Goal: Task Accomplishment & Management: Manage account settings

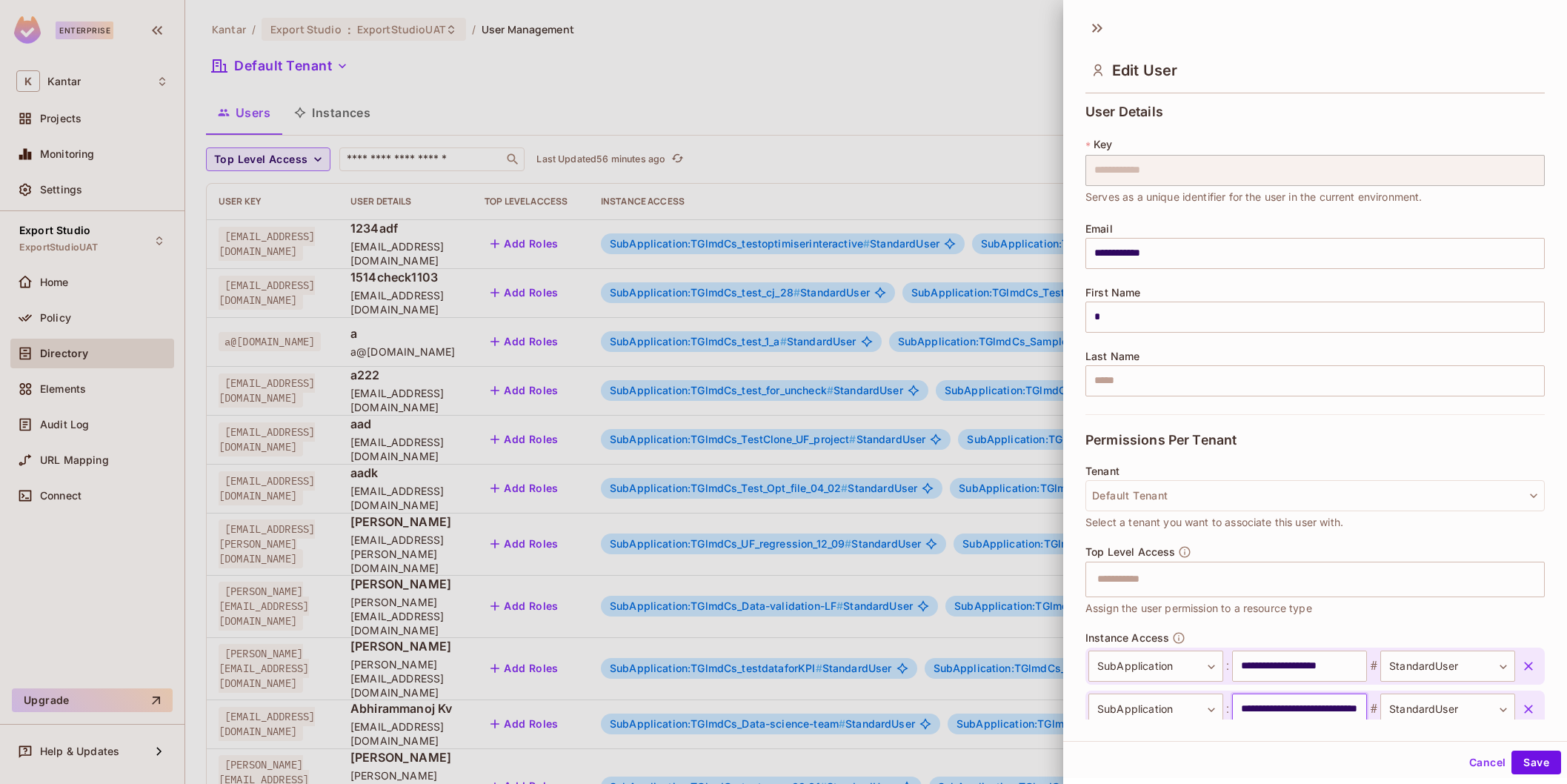
click at [1337, 693] on input "**********" at bounding box center [1300, 708] width 135 height 31
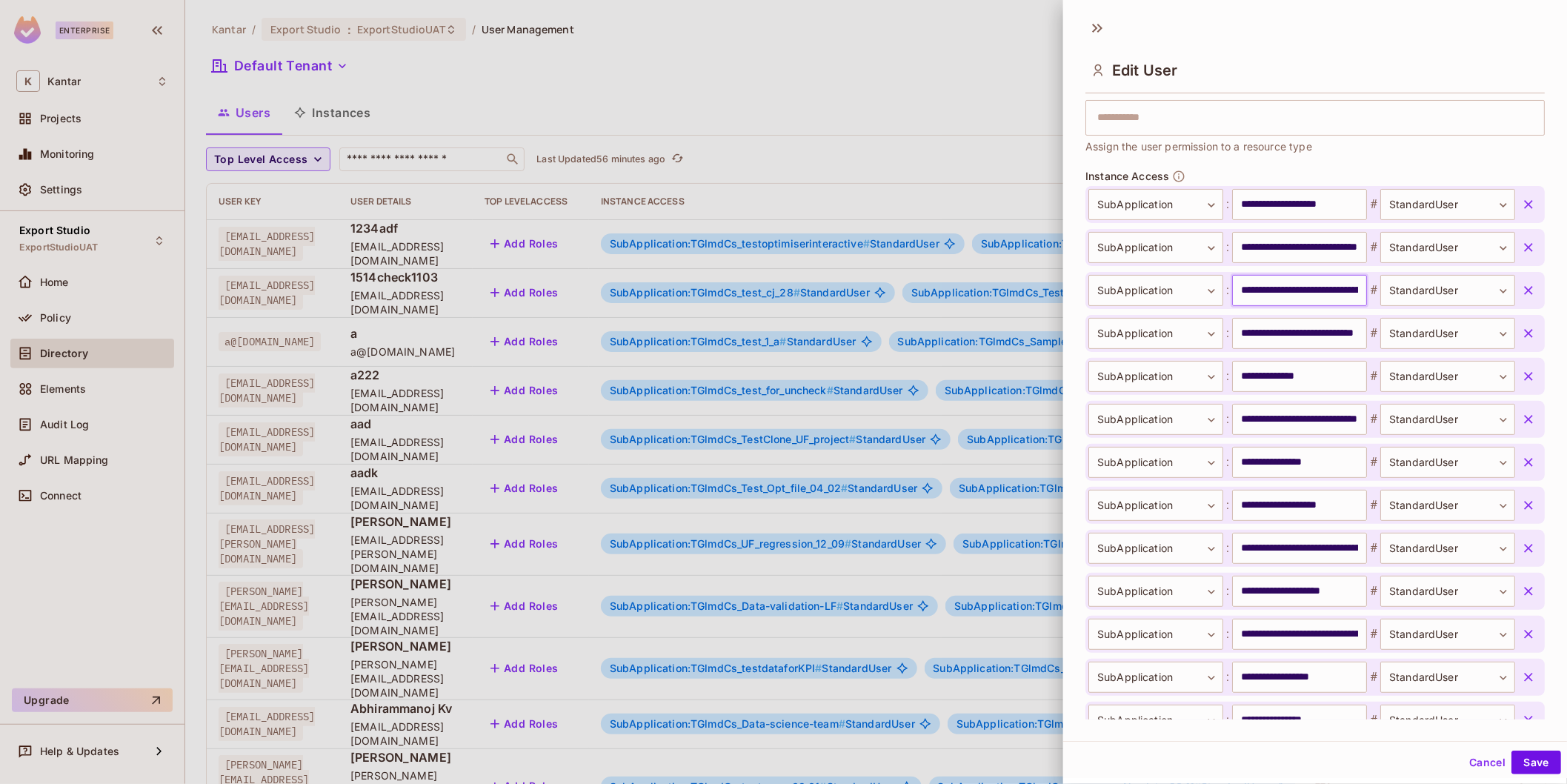
click at [1298, 289] on input "**********" at bounding box center [1300, 290] width 135 height 31
click at [1083, 15] on div "**********" at bounding box center [1315, 375] width 504 height 730
click at [1077, 24] on div "Edit User" at bounding box center [1315, 57] width 504 height 82
click at [1095, 24] on icon at bounding box center [1097, 28] width 24 height 24
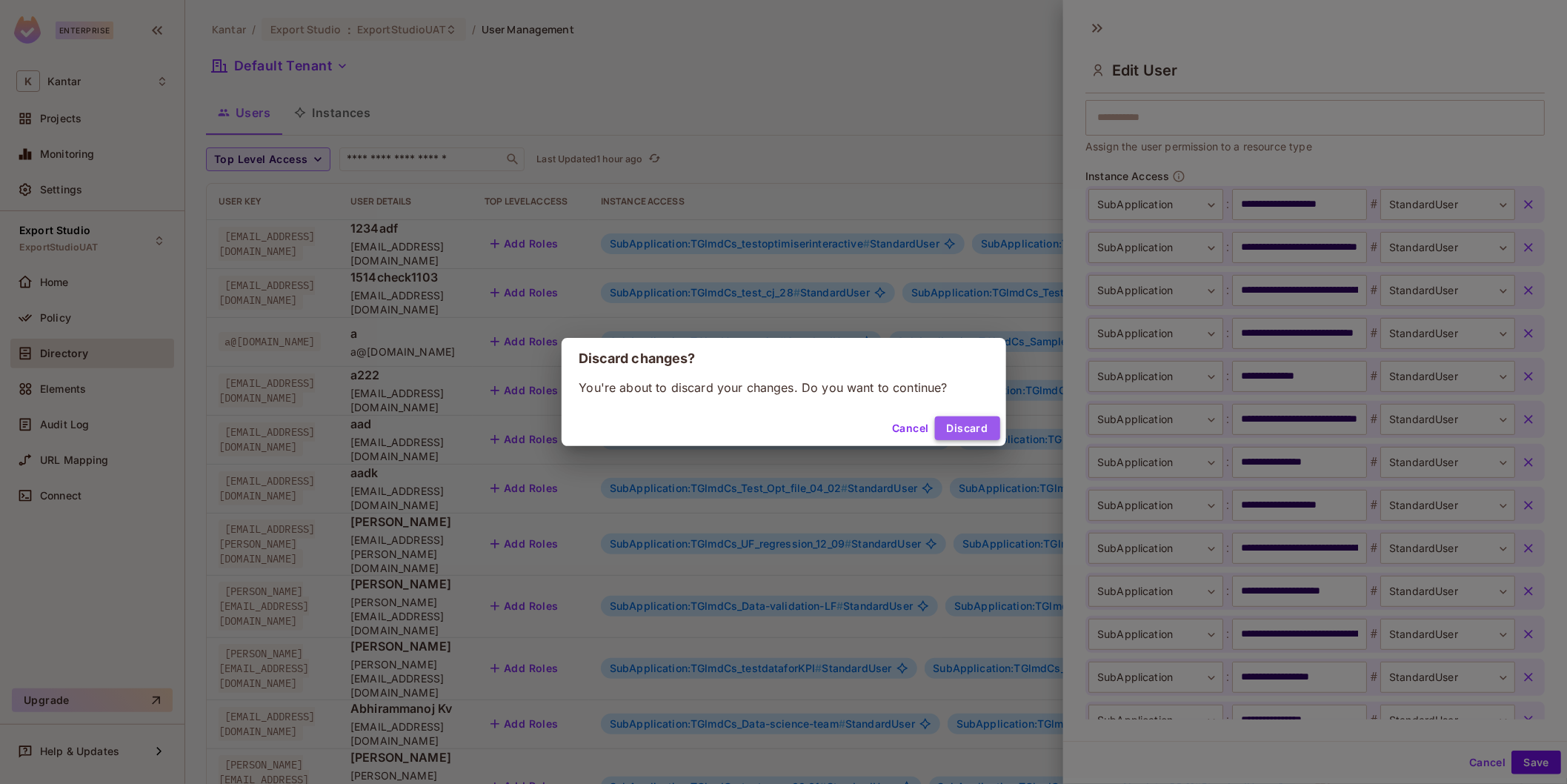
click at [955, 429] on button "Discard" at bounding box center [967, 428] width 65 height 24
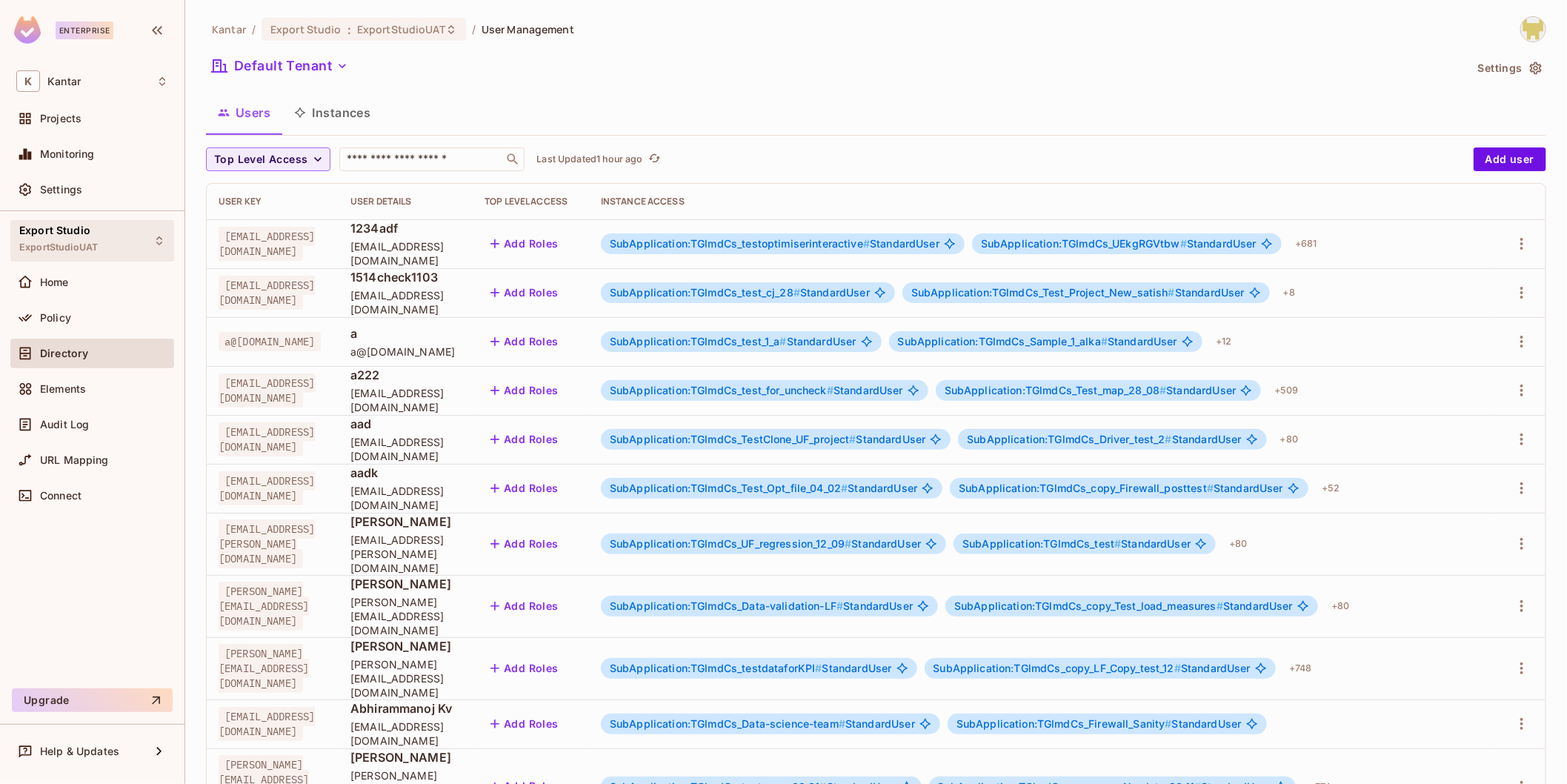
click at [93, 239] on div "Export Studio ExportStudioUAT" at bounding box center [58, 240] width 78 height 32
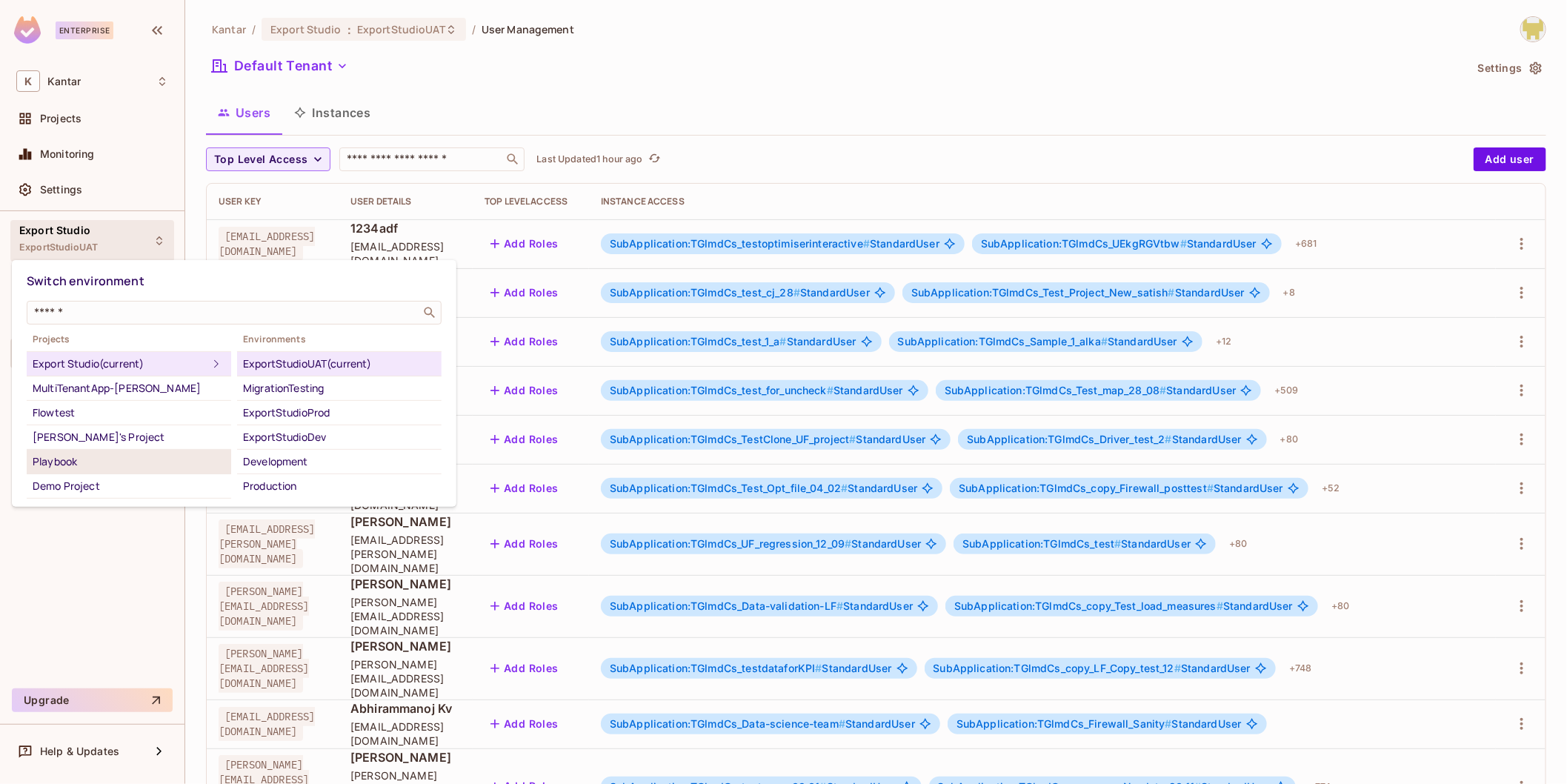
click at [160, 461] on div "Playbook" at bounding box center [129, 461] width 193 height 17
click at [134, 451] on div "Playbook" at bounding box center [129, 458] width 193 height 17
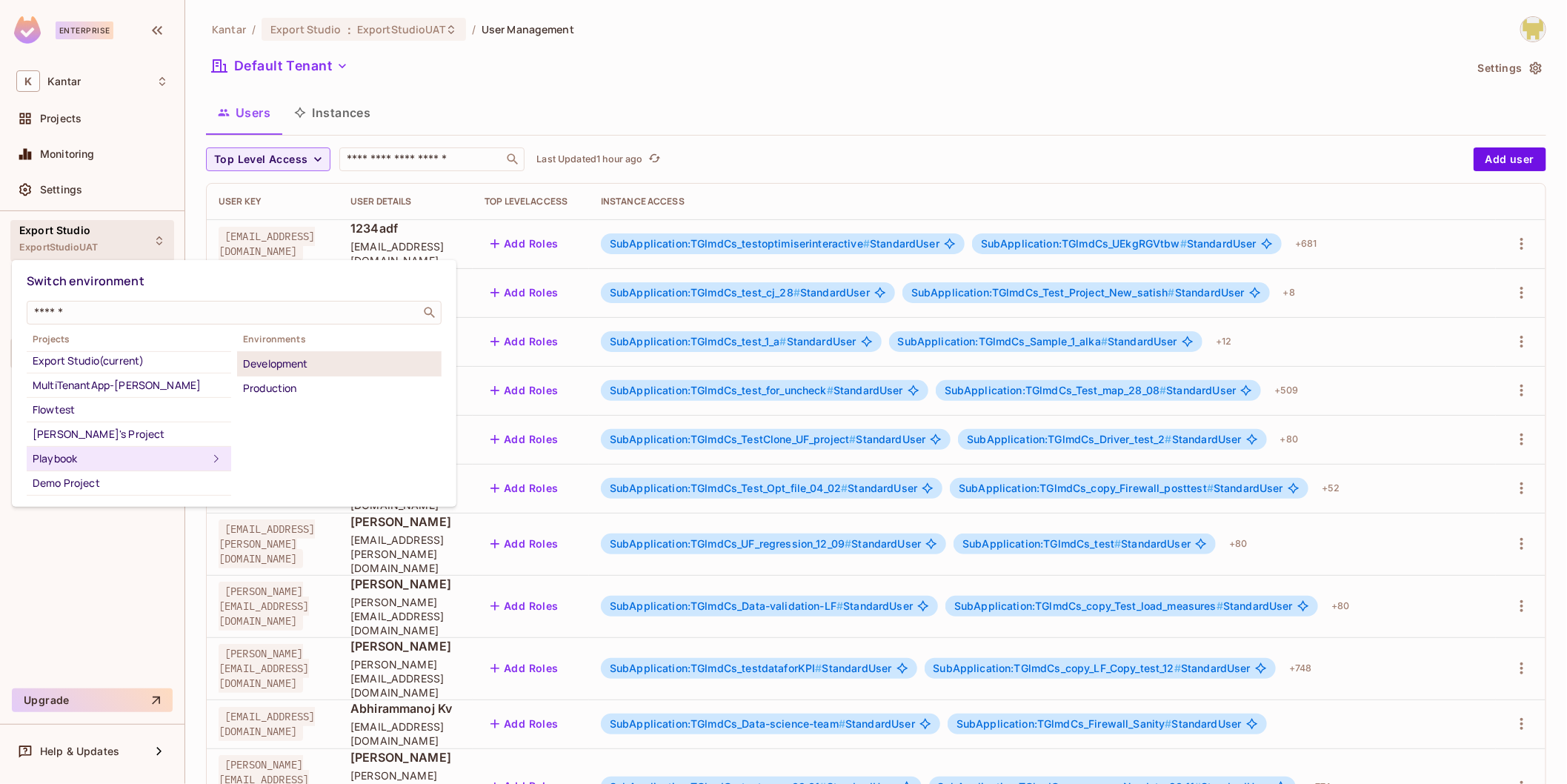
click at [328, 357] on div "Development" at bounding box center [339, 363] width 193 height 17
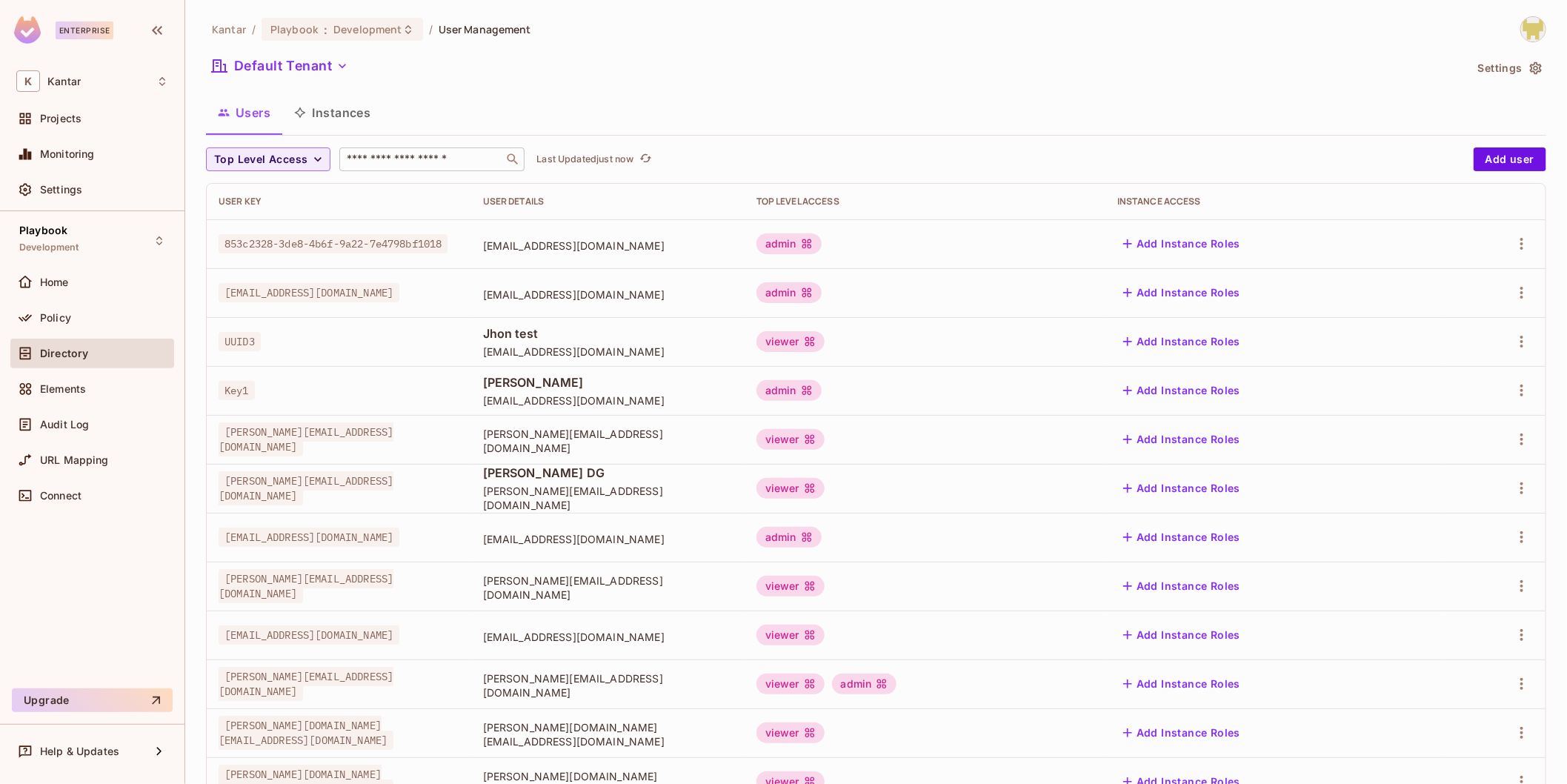
click at [366, 155] on input "text" at bounding box center [421, 160] width 156 height 15
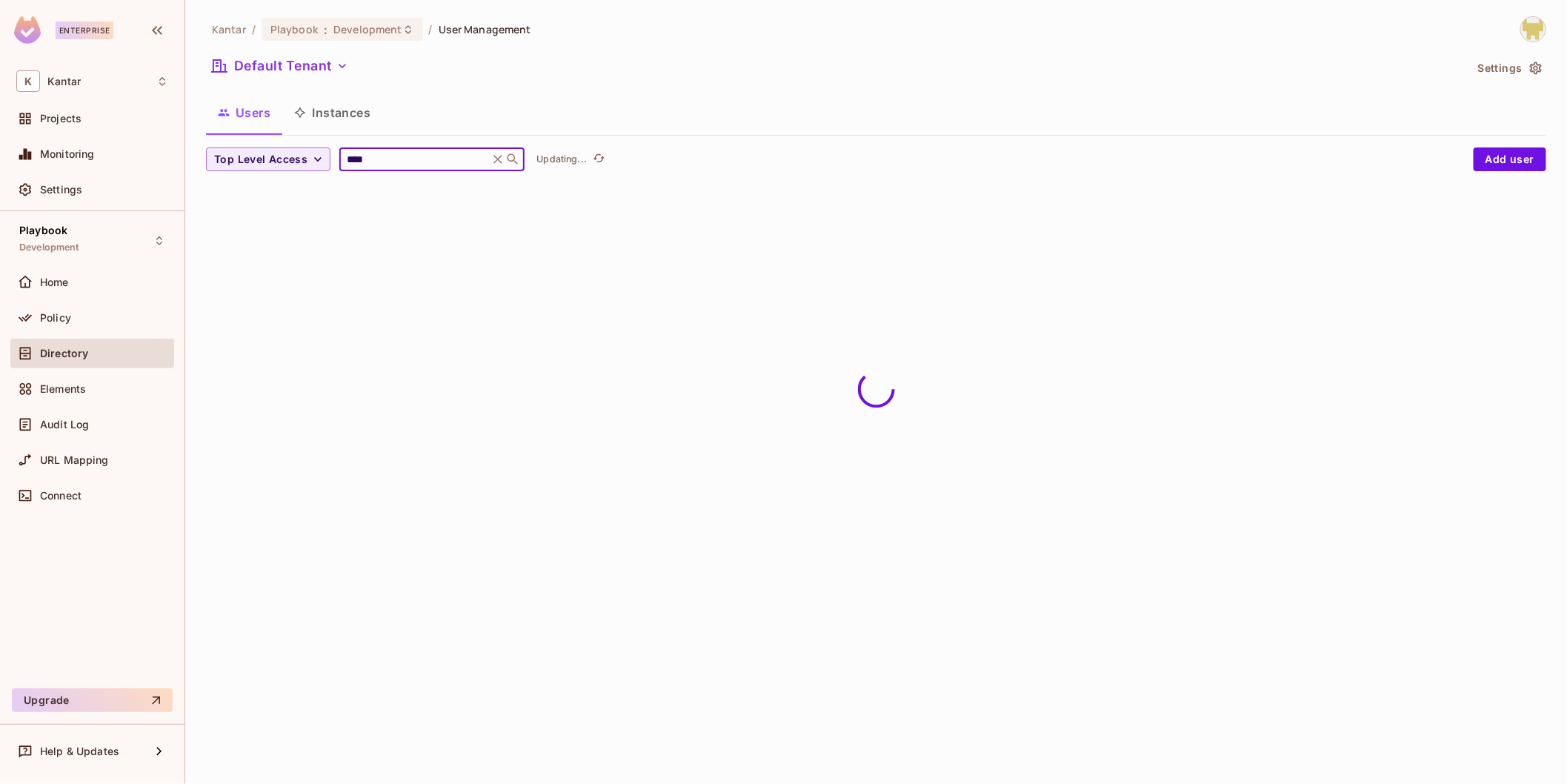
type input "****"
click at [556, 131] on div "Users Instances" at bounding box center [877, 114] width 1341 height 41
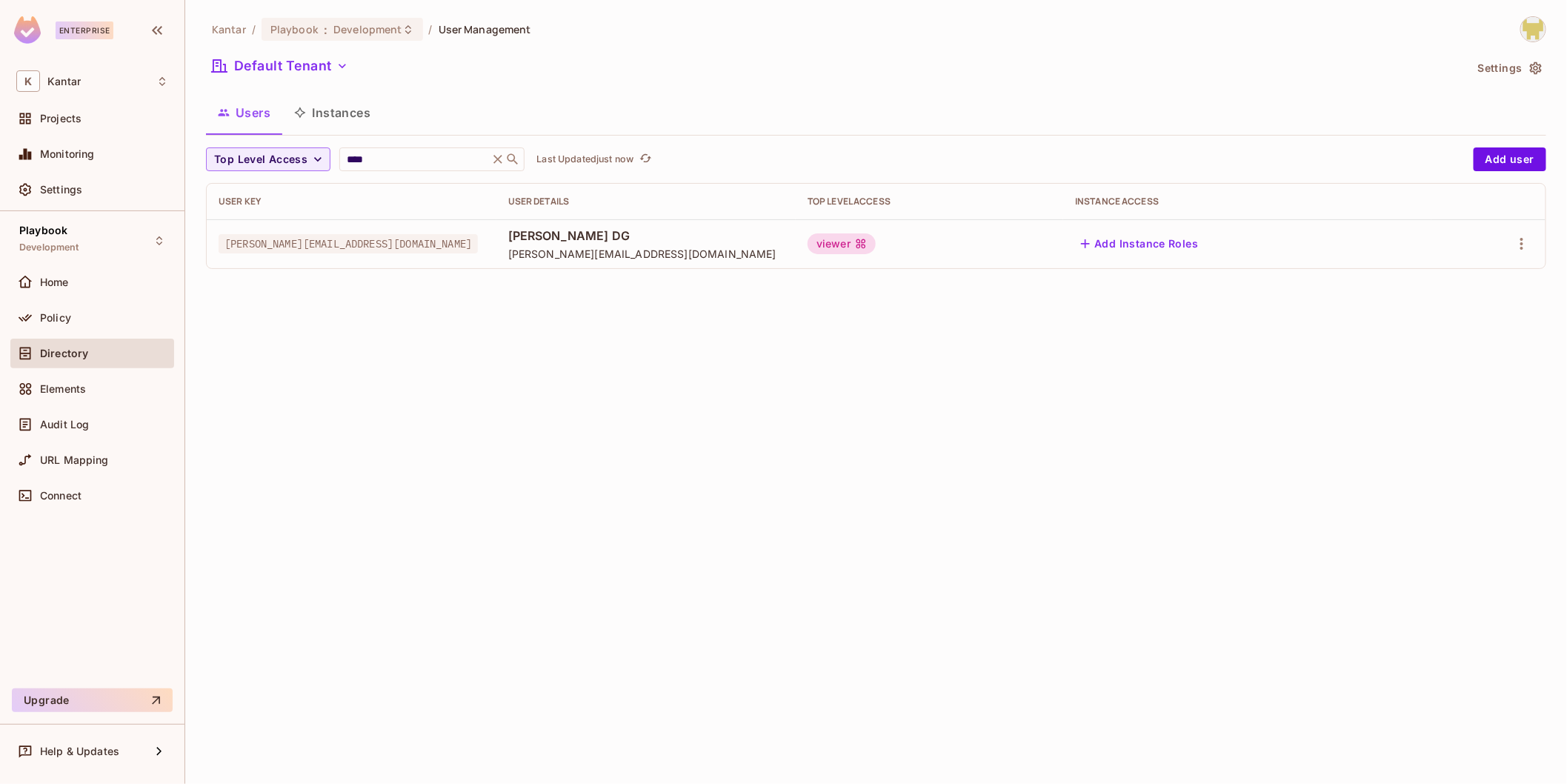
click at [1537, 248] on td at bounding box center [1488, 244] width 114 height 49
click at [1525, 239] on icon "button" at bounding box center [1521, 243] width 17 height 17
click at [1477, 305] on div "Edit Attributes" at bounding box center [1471, 310] width 73 height 15
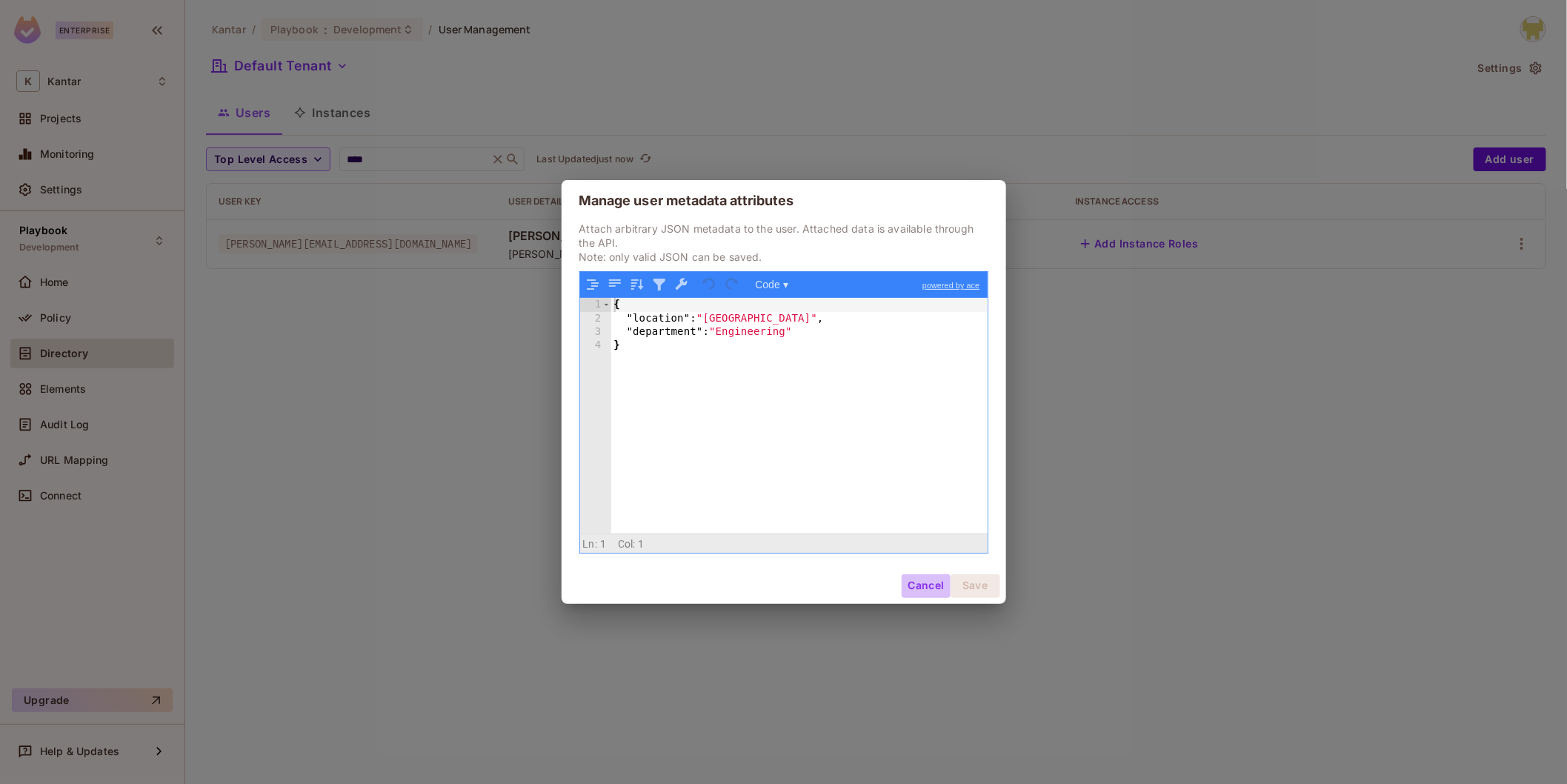
click at [915, 594] on button "Cancel" at bounding box center [926, 585] width 48 height 24
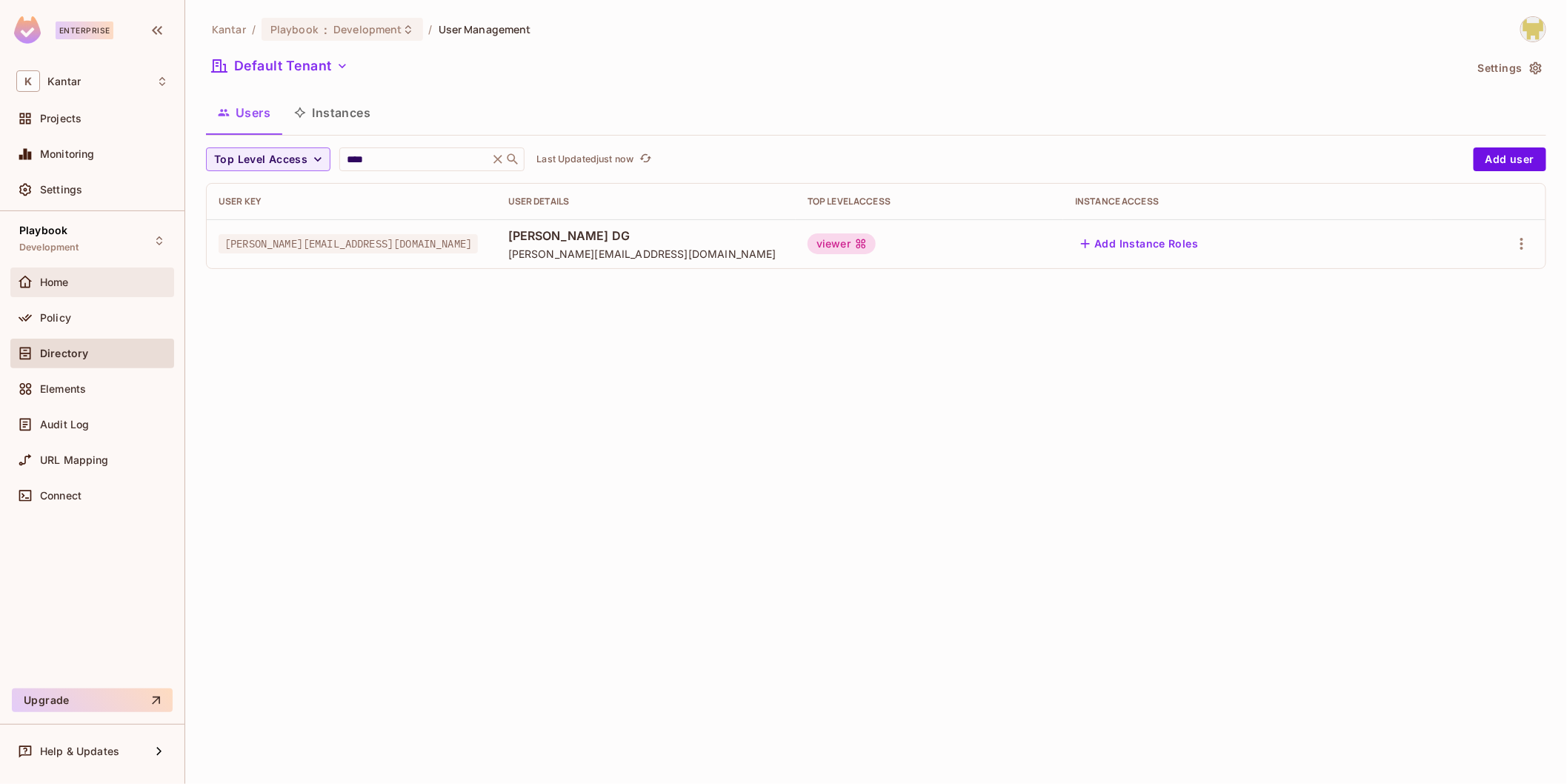
click at [68, 291] on div "Home" at bounding box center [91, 283] width 164 height 30
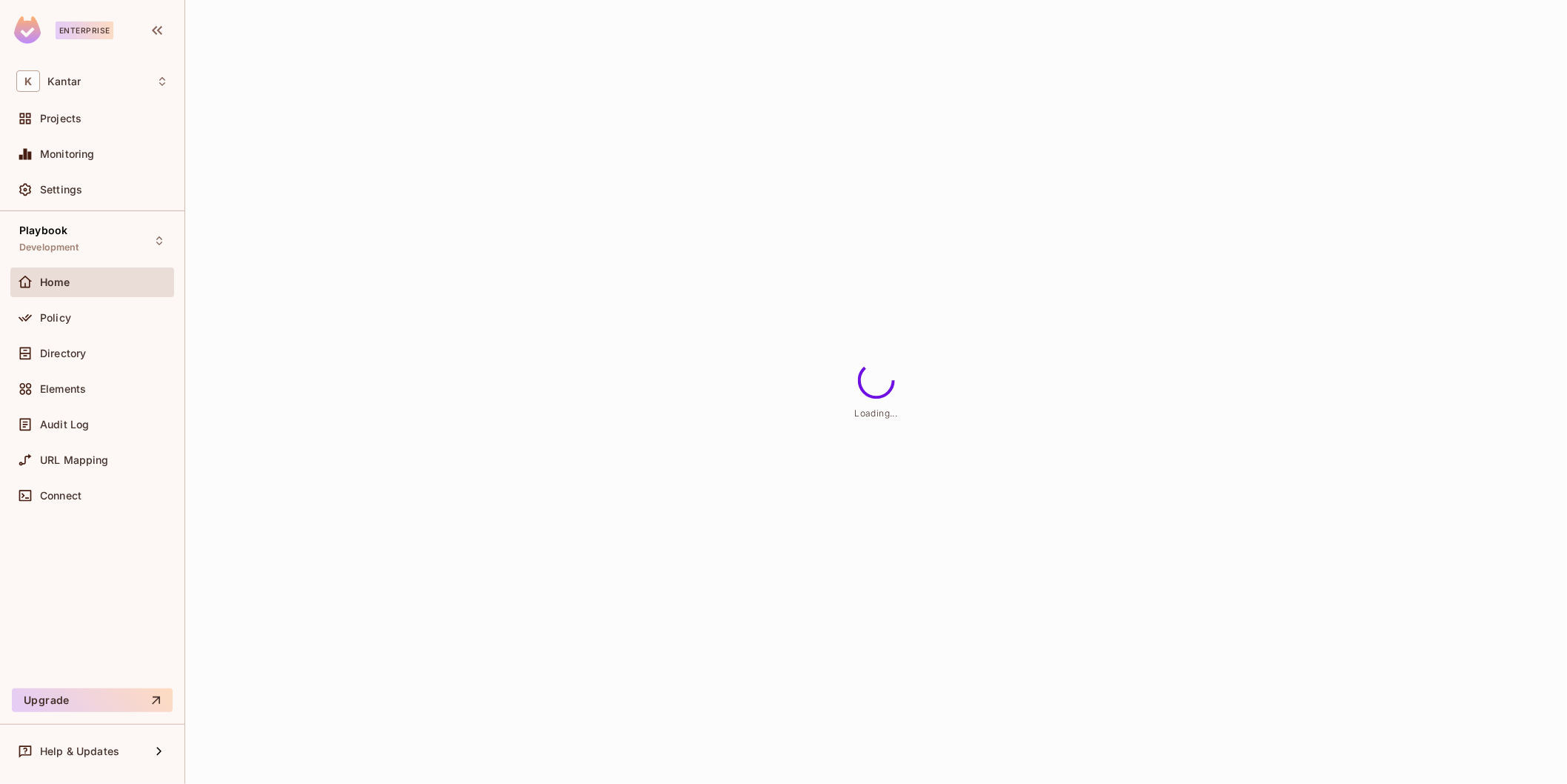
click at [91, 334] on div "Policy" at bounding box center [91, 320] width 164 height 36
click at [96, 320] on div "Policy" at bounding box center [104, 318] width 128 height 12
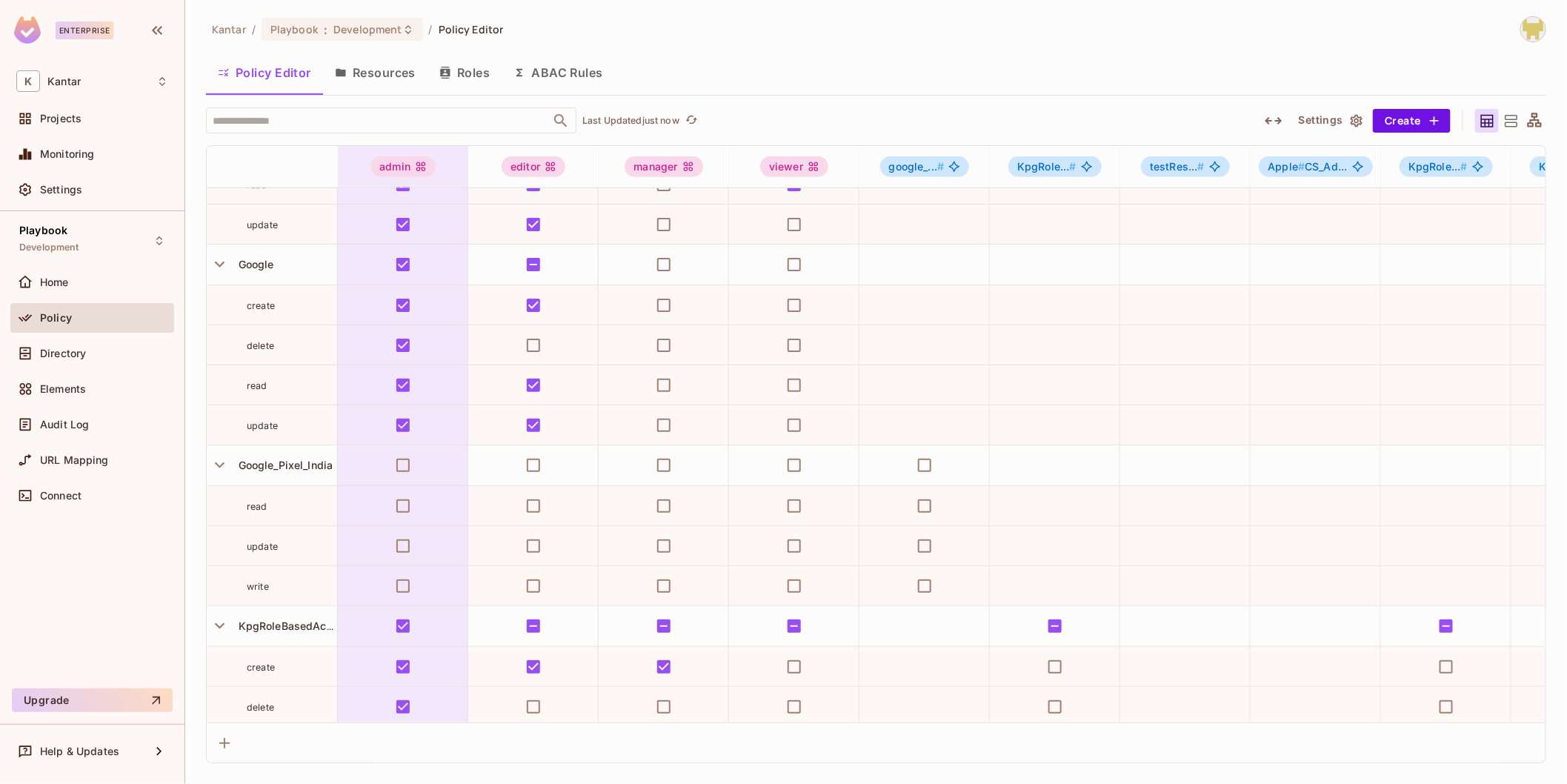
scroll to position [713, 0]
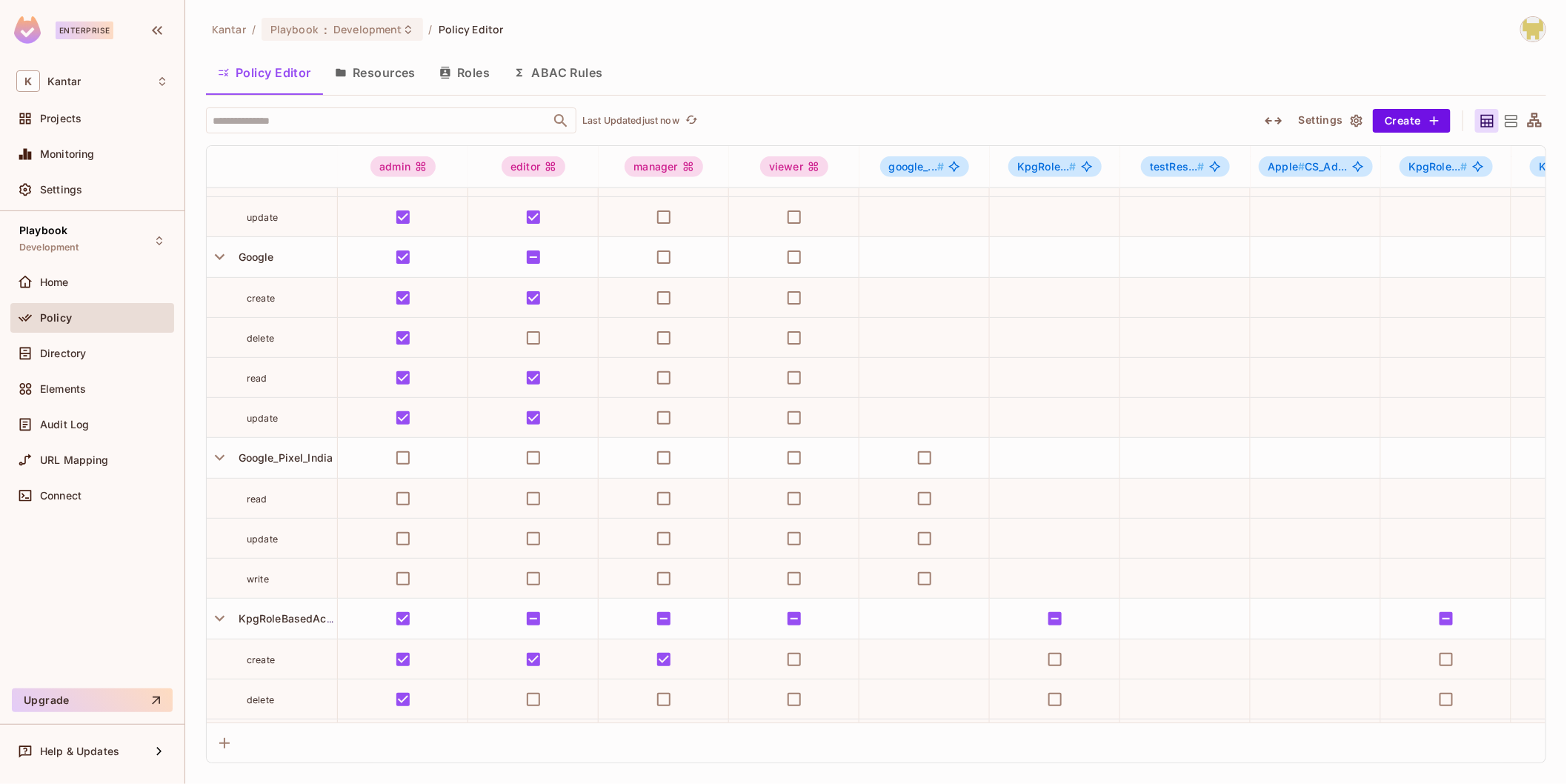
click at [344, 78] on button "Resources" at bounding box center [375, 72] width 105 height 37
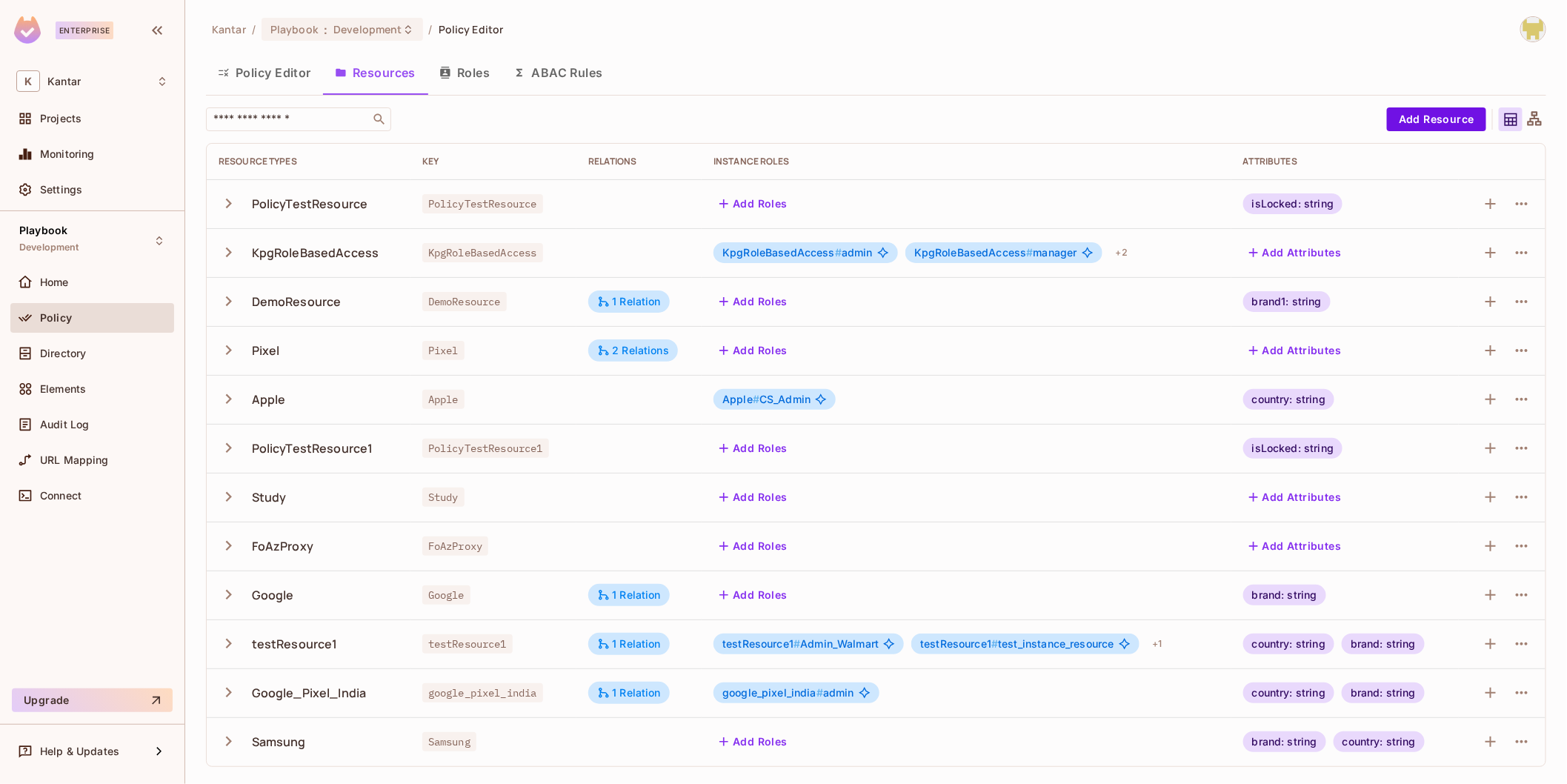
click at [546, 65] on button "ABAC Rules" at bounding box center [558, 72] width 113 height 37
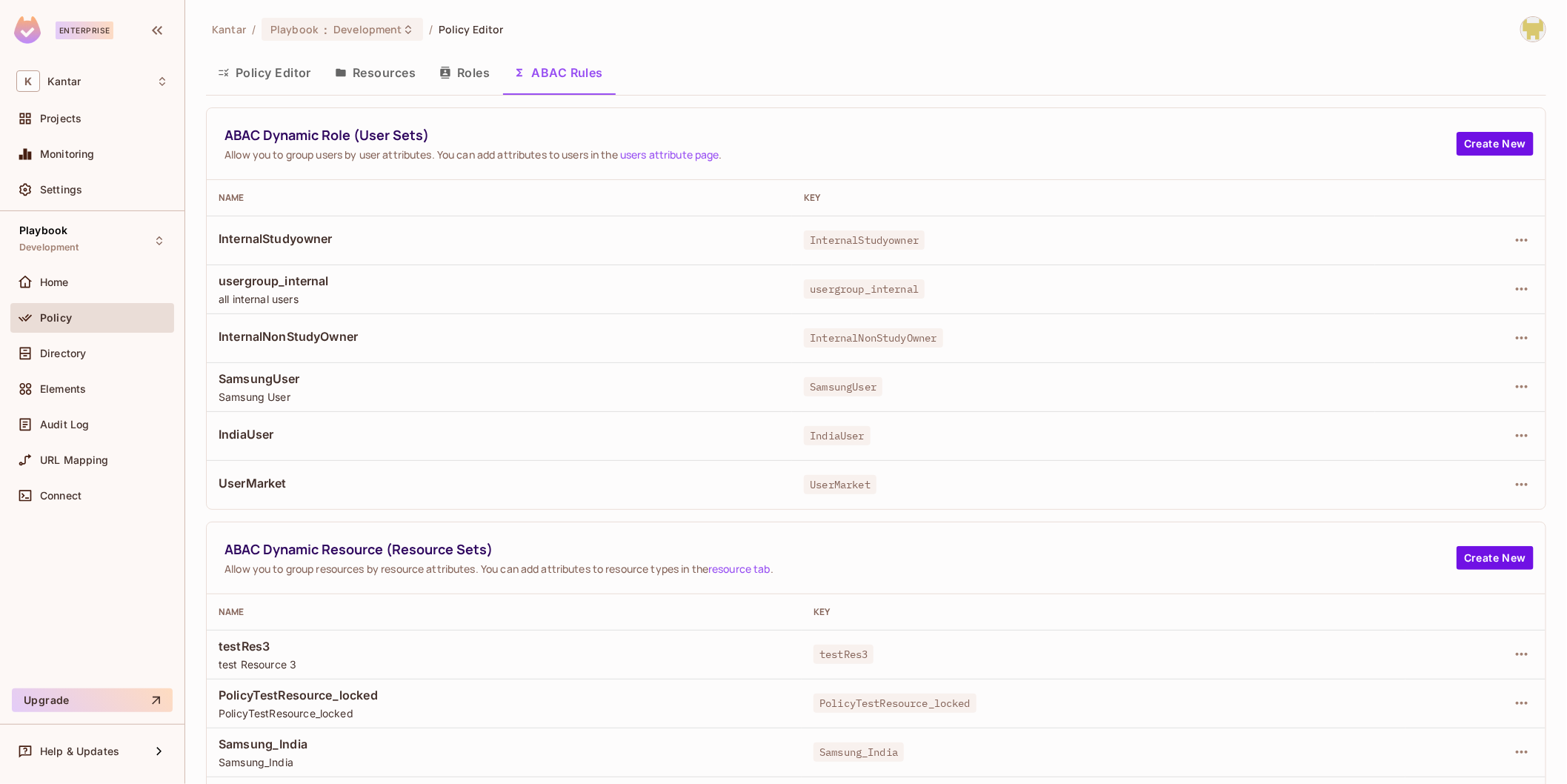
click at [464, 71] on button "Roles" at bounding box center [464, 72] width 74 height 37
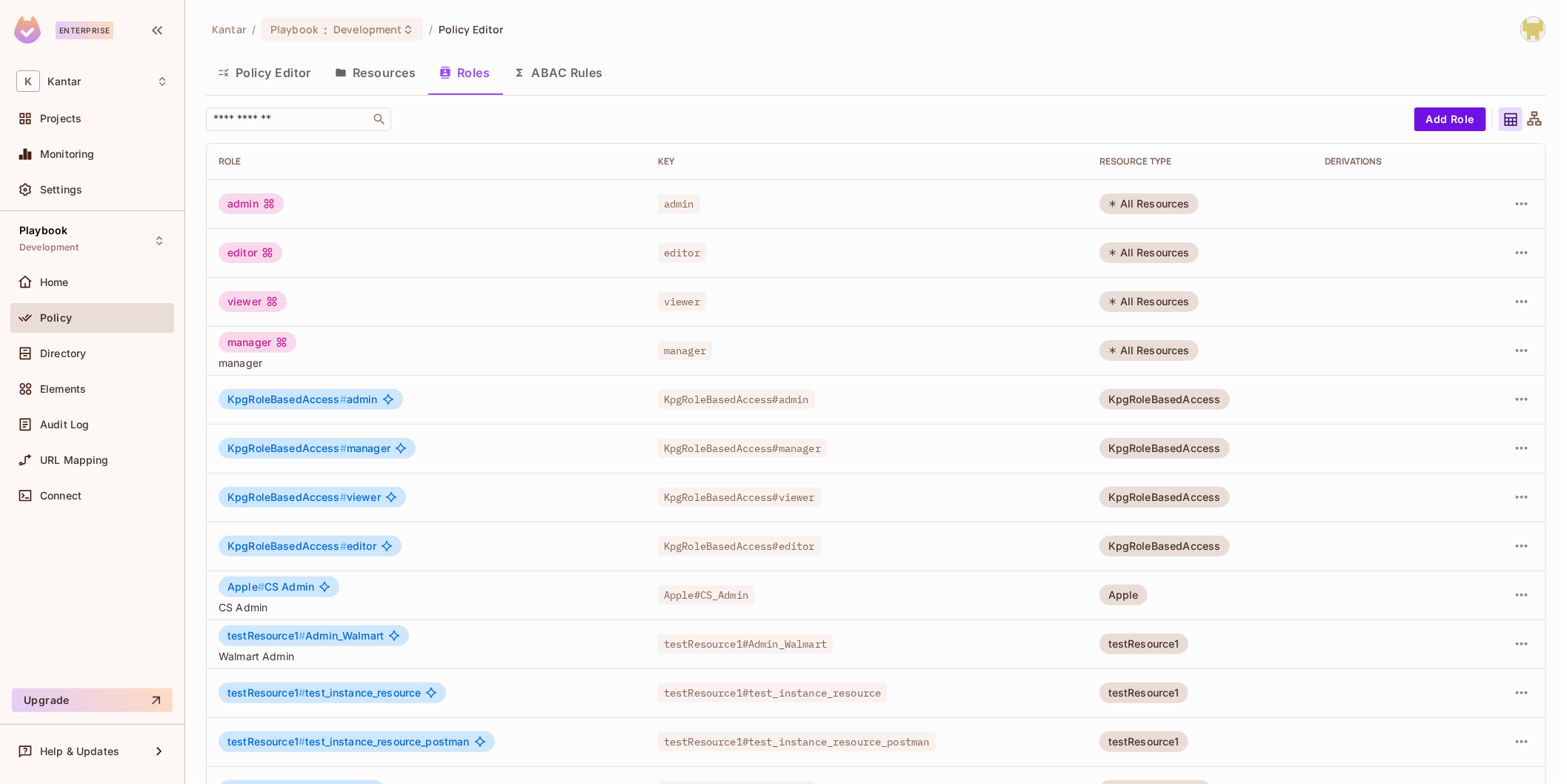
click at [274, 86] on button "Policy Editor" at bounding box center [264, 72] width 117 height 37
